Goal: Information Seeking & Learning: Learn about a topic

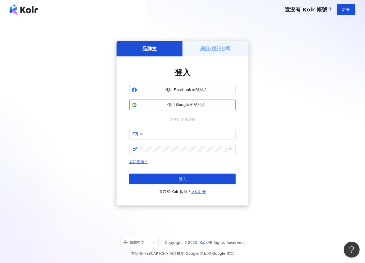
click at [175, 103] on span "使用 Google 帳號登入" at bounding box center [186, 104] width 94 height 5
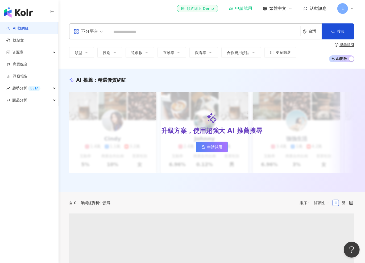
click at [144, 31] on input "search" at bounding box center [204, 32] width 188 height 10
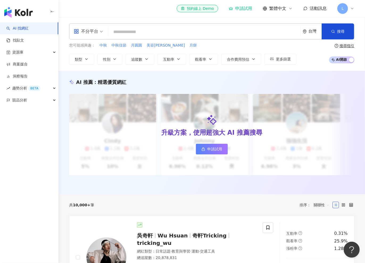
click at [342, 7] on span "L" at bounding box center [343, 9] width 2 height 6
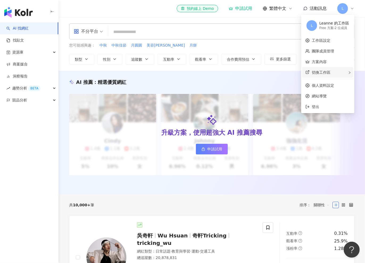
click at [329, 71] on span "切換工作區" at bounding box center [321, 72] width 19 height 4
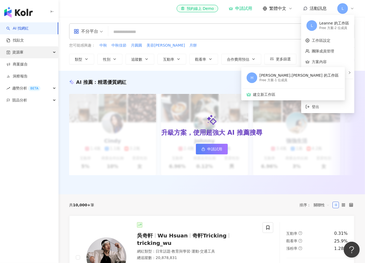
click at [24, 51] on div "資源庫" at bounding box center [29, 52] width 58 height 12
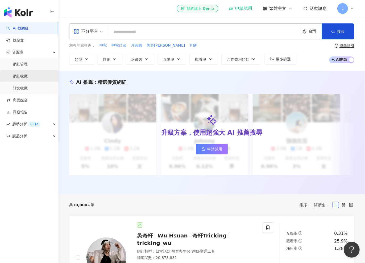
click at [28, 75] on link "網紅收藏" at bounding box center [20, 76] width 15 height 5
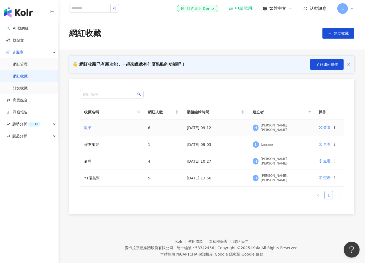
click at [87, 126] on link "親子" at bounding box center [87, 128] width 7 height 4
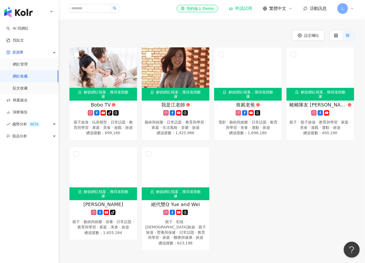
scroll to position [88, 0]
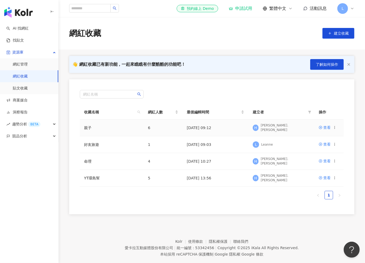
click at [148, 128] on span "6" at bounding box center [149, 128] width 2 height 4
click at [89, 129] on link "親子" at bounding box center [87, 128] width 7 height 4
click at [90, 159] on link "命理" at bounding box center [87, 161] width 7 height 4
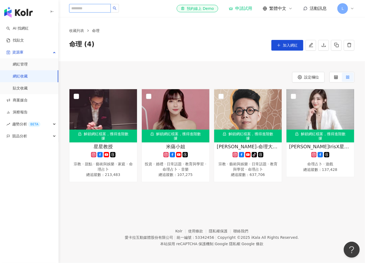
click at [99, 10] on input "search" at bounding box center [90, 8] width 42 height 9
type input "*"
type input "**"
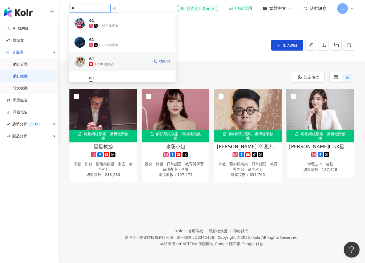
click at [109, 55] on div "61 3,230 追蹤者 找相似" at bounding box center [122, 61] width 106 height 19
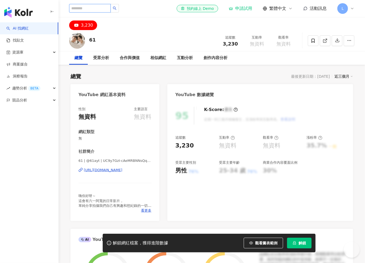
click at [95, 9] on input "search" at bounding box center [90, 8] width 42 height 9
click at [99, 5] on input "search" at bounding box center [90, 8] width 42 height 9
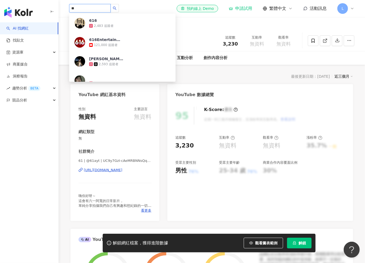
type input "*"
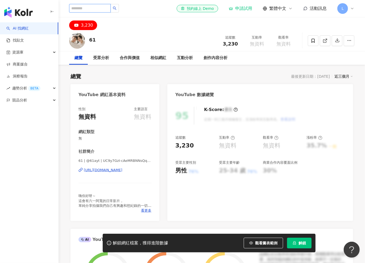
type input "*"
type input "***"
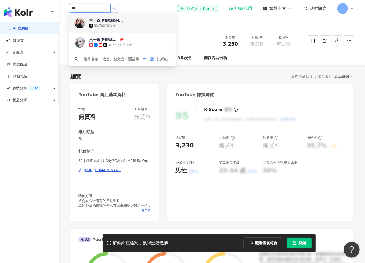
click at [108, 27] on div "32,700 追蹤者" at bounding box center [105, 26] width 22 height 5
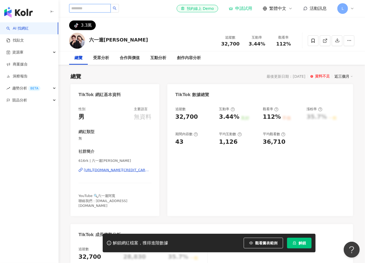
click at [87, 8] on input "search" at bounding box center [90, 8] width 42 height 9
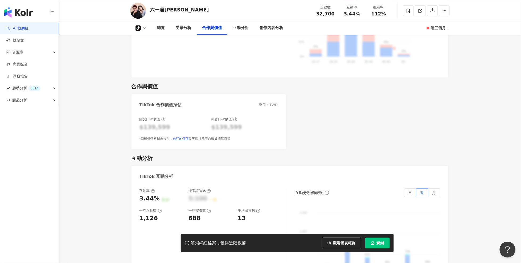
scroll to position [384, 0]
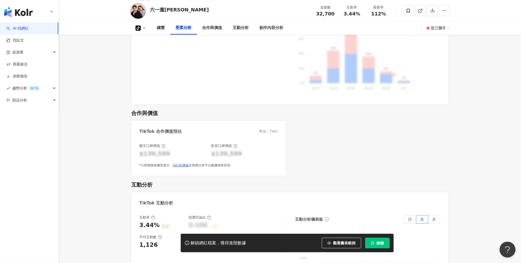
drag, startPoint x: 143, startPoint y: 30, endPoint x: 148, endPoint y: 30, distance: 4.6
click at [144, 29] on icon at bounding box center [144, 28] width 4 height 4
click at [118, 56] on main "tiktok-icon 3.3萬 六一遛阿寬 追蹤數 32,700 互動率 3.44% 觀看率 112% tiktok-icon 總覽 受眾分析 合作與價值 …" at bounding box center [290, 223] width 462 height 1180
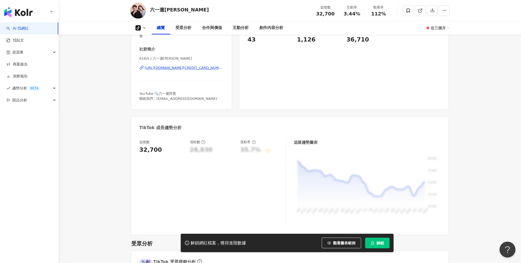
scroll to position [0, 0]
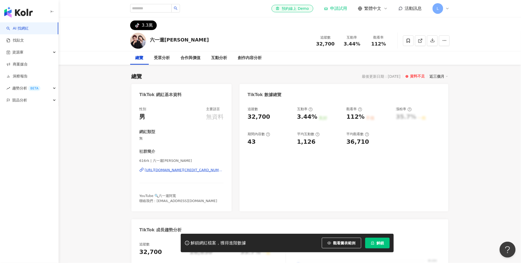
drag, startPoint x: 168, startPoint y: 150, endPoint x: 165, endPoint y: 142, distance: 8.1
drag, startPoint x: 150, startPoint y: 41, endPoint x: 172, endPoint y: 43, distance: 22.5
click at [172, 43] on div "六一遛[PERSON_NAME]" at bounding box center [179, 39] width 59 height 7
copy div "六一遛[PERSON_NAME]"
click at [172, 9] on input "search" at bounding box center [151, 8] width 42 height 9
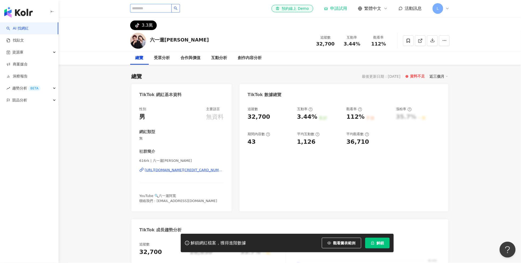
paste input "*****"
type input "*****"
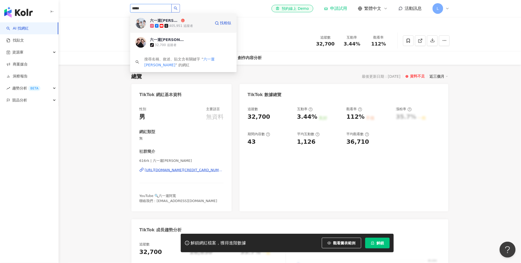
click at [194, 27] on div "405,951 追蹤者" at bounding box center [180, 25] width 61 height 5
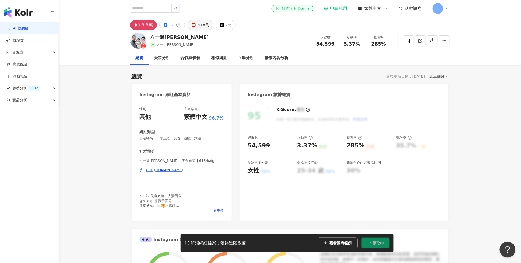
click at [203, 26] on div "20.8萬" at bounding box center [203, 24] width 12 height 7
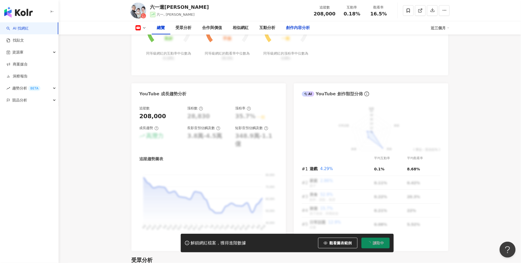
scroll to position [296, 0]
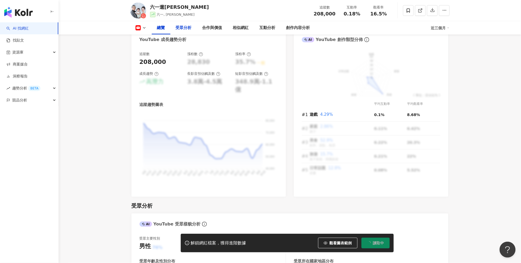
click at [176, 30] on div "受眾分析" at bounding box center [184, 28] width 16 height 6
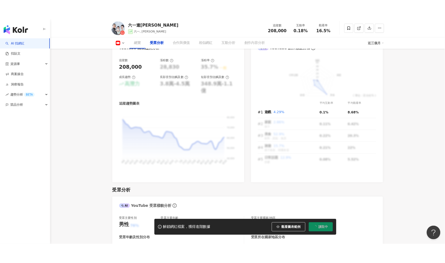
scroll to position [449, 0]
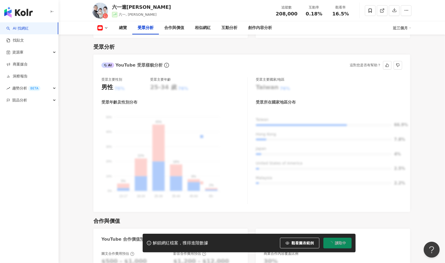
click at [110, 86] on div "男性" at bounding box center [107, 87] width 12 height 8
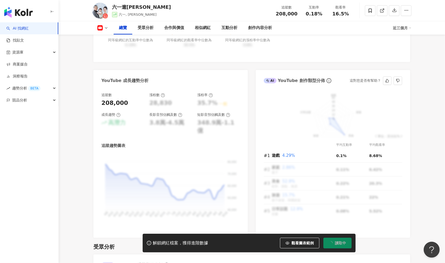
scroll to position [242, 0]
